Goal: Information Seeking & Learning: Learn about a topic

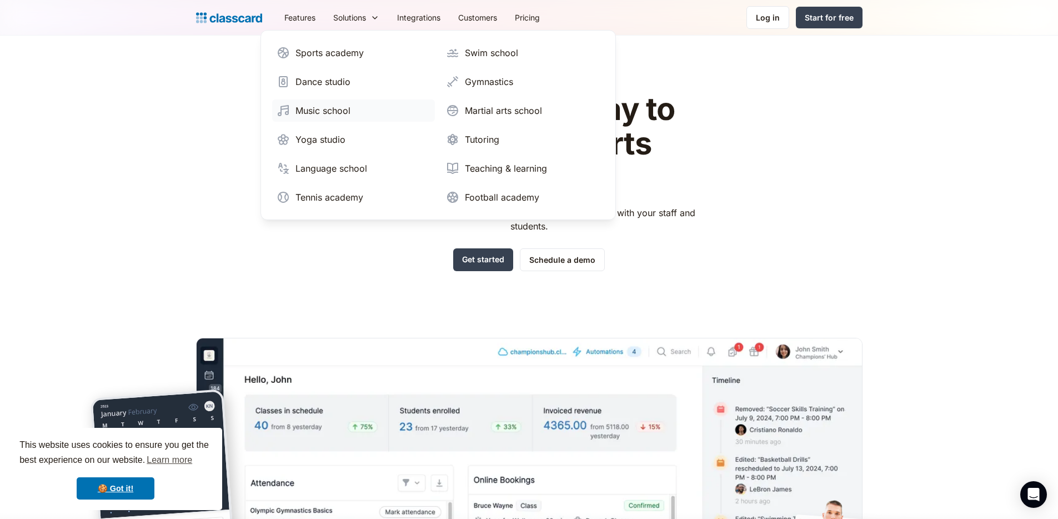
click at [343, 106] on div "Music school" at bounding box center [323, 110] width 55 height 13
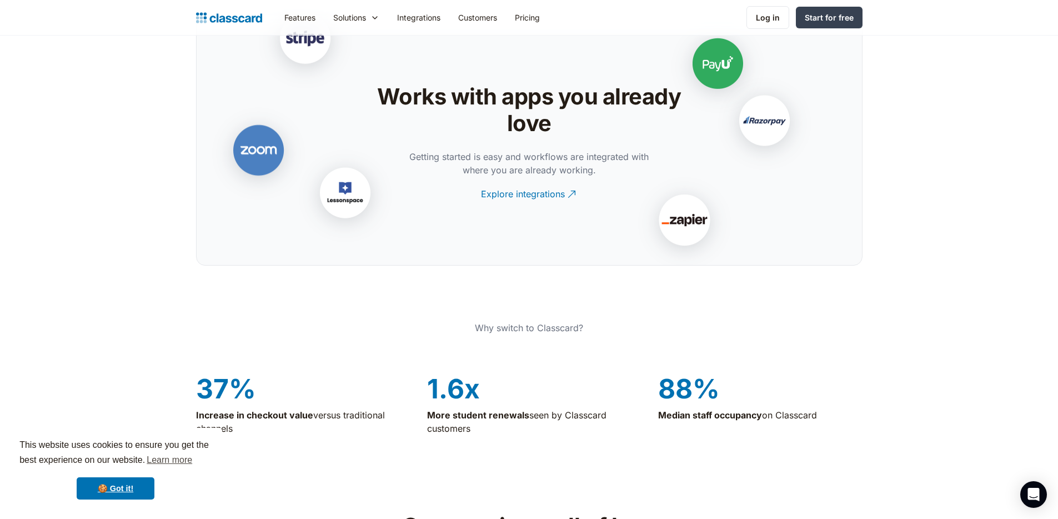
scroll to position [2364, 0]
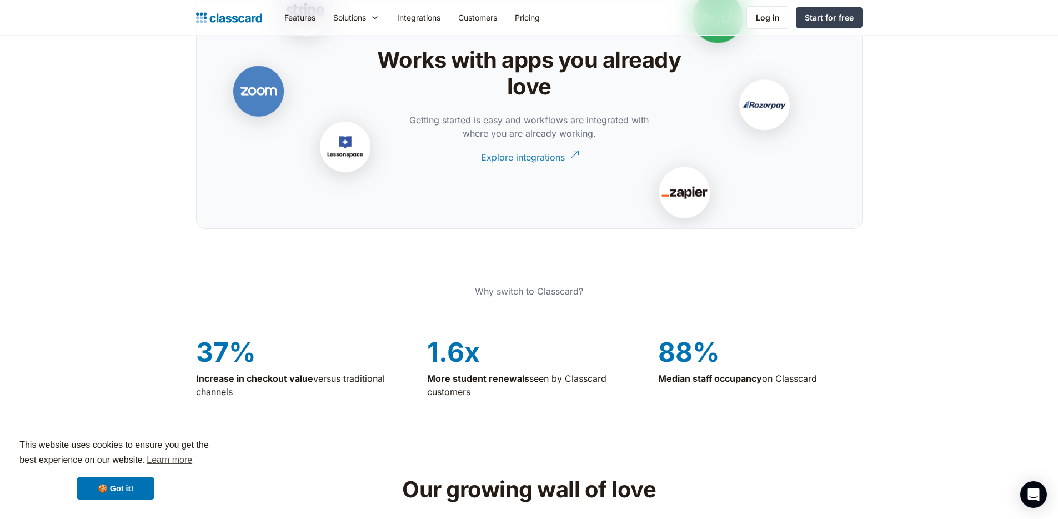
click at [494, 153] on div "Explore integrations" at bounding box center [523, 153] width 84 height 22
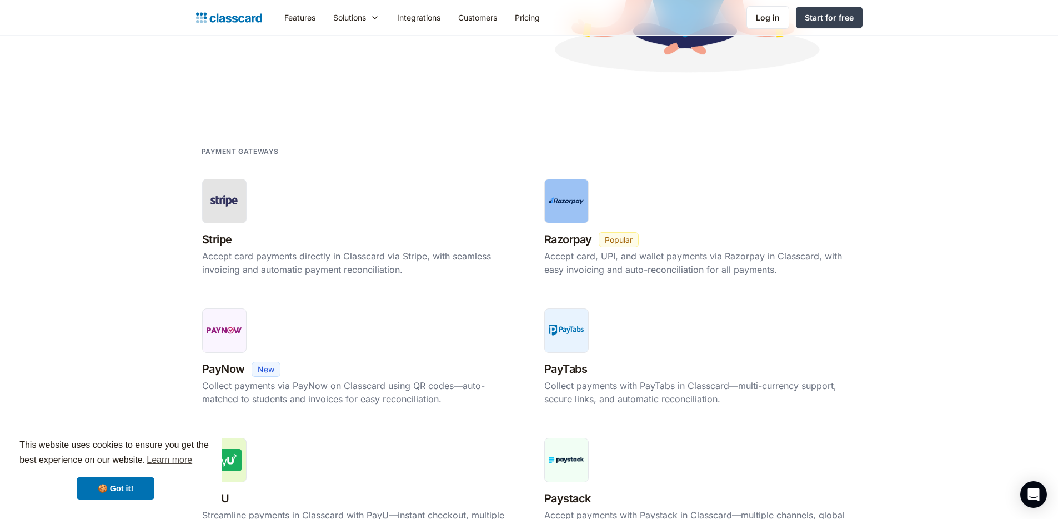
scroll to position [252, 0]
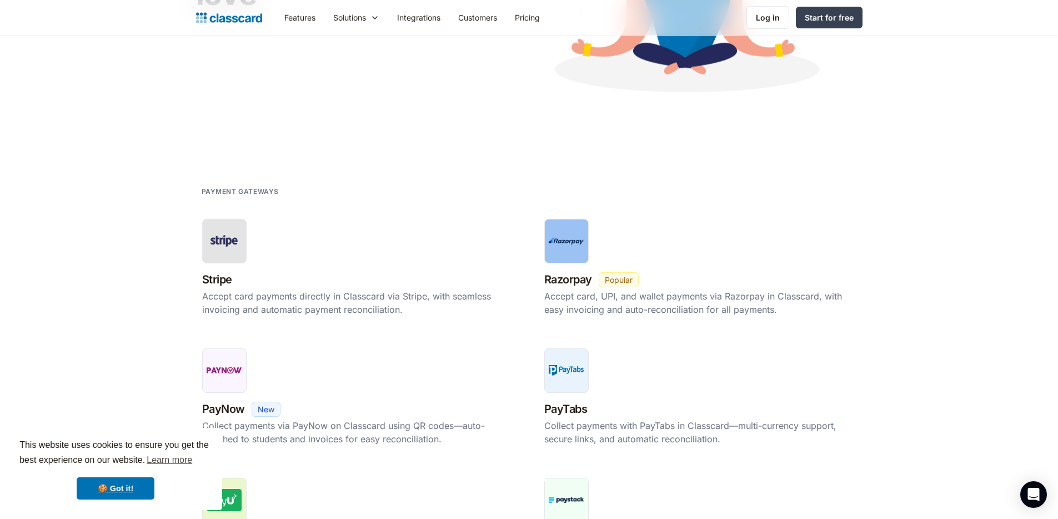
click at [229, 21] on img at bounding box center [229, 18] width 66 height 16
